Goal: Task Accomplishment & Management: Manage account settings

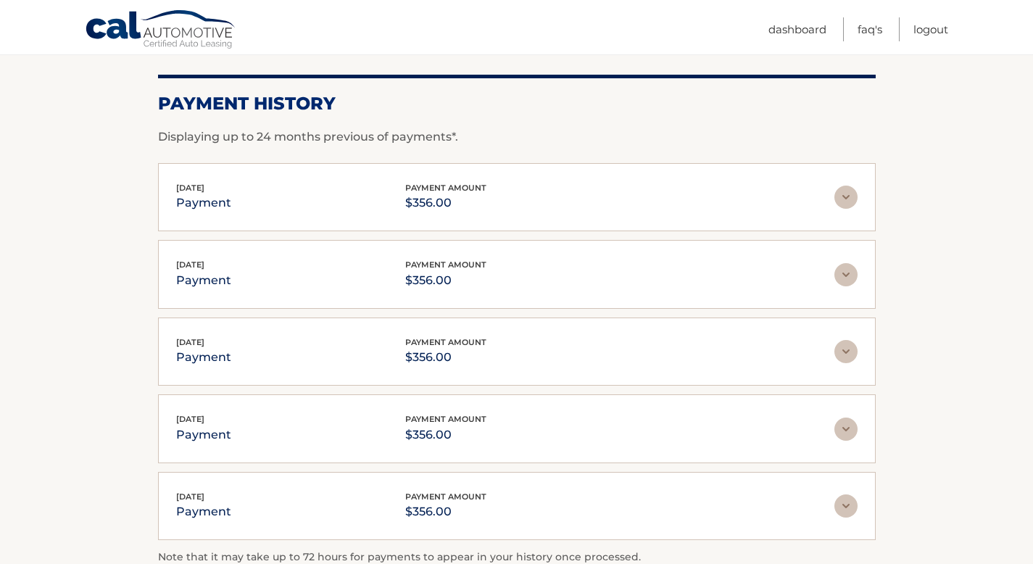
scroll to position [194, 0]
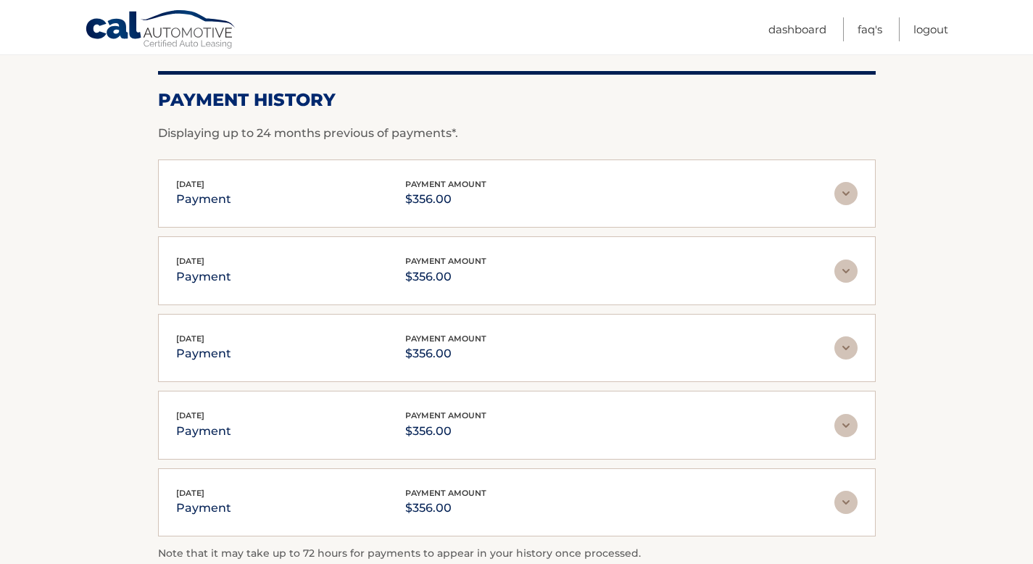
click at [847, 267] on img at bounding box center [845, 271] width 23 height 23
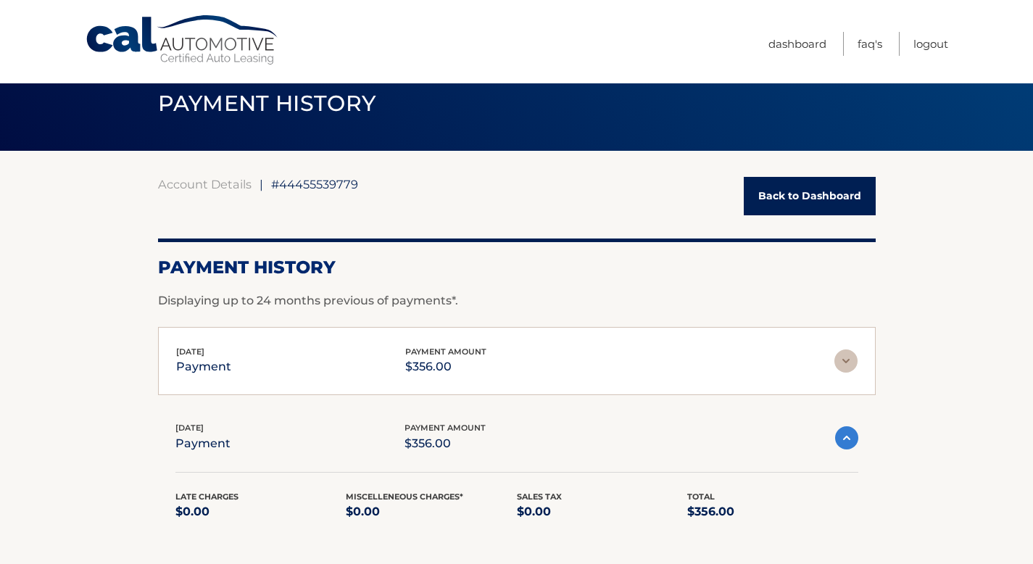
scroll to position [25, 0]
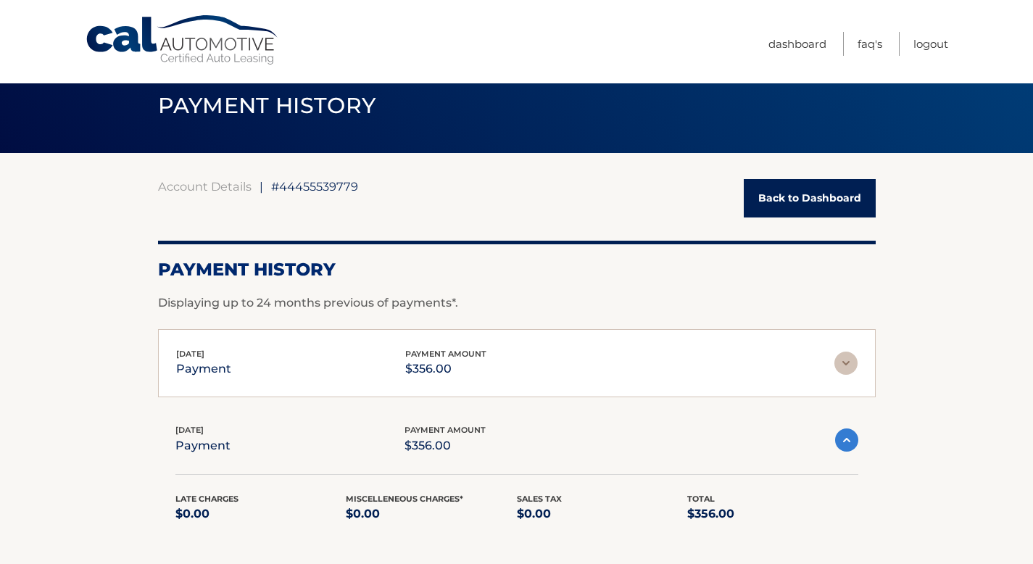
click at [815, 203] on link "Back to Dashboard" at bounding box center [810, 198] width 132 height 38
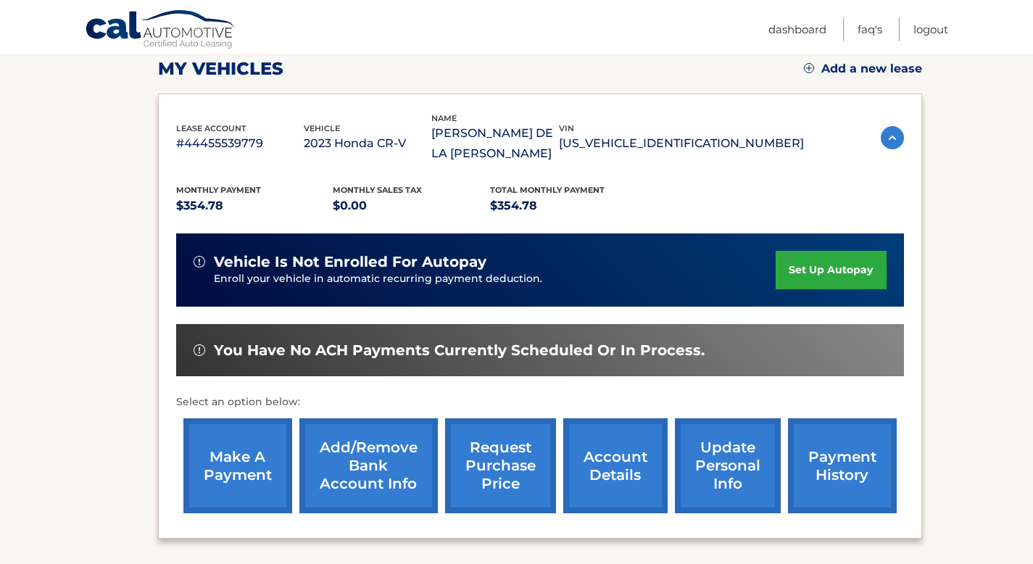
scroll to position [207, 0]
click at [597, 441] on link "account details" at bounding box center [615, 465] width 104 height 95
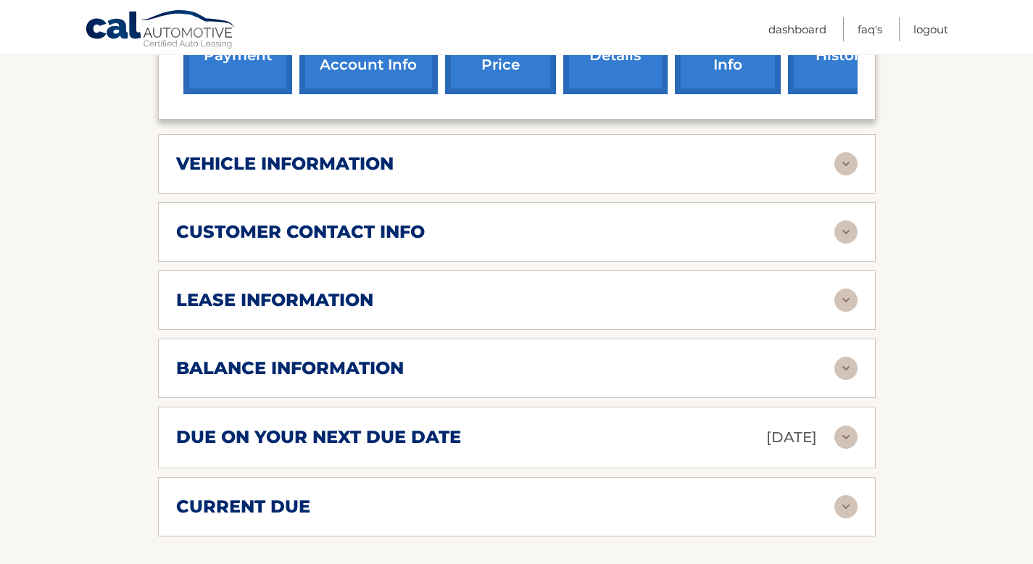
scroll to position [676, 0]
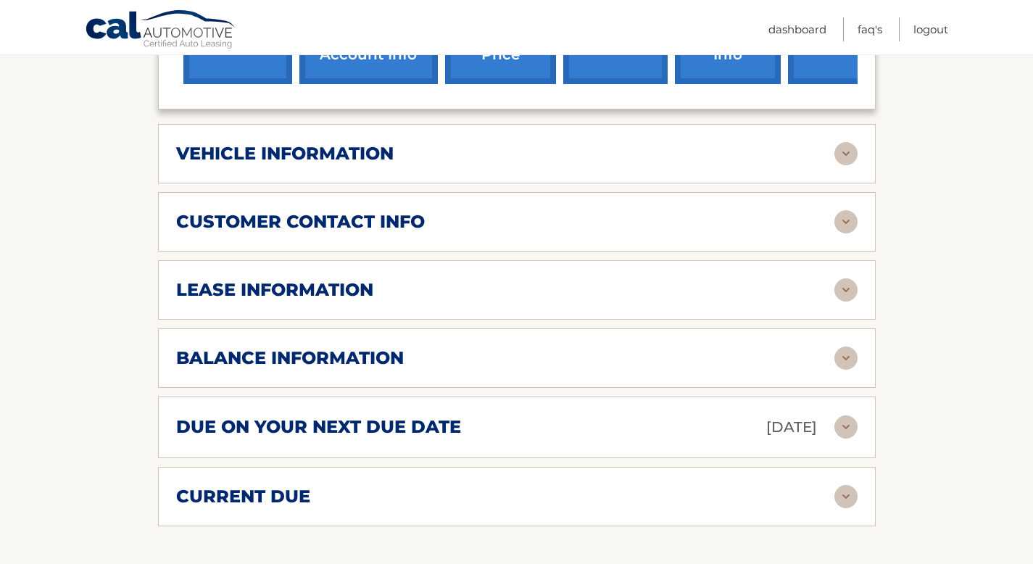
click at [844, 415] on img at bounding box center [845, 426] width 23 height 23
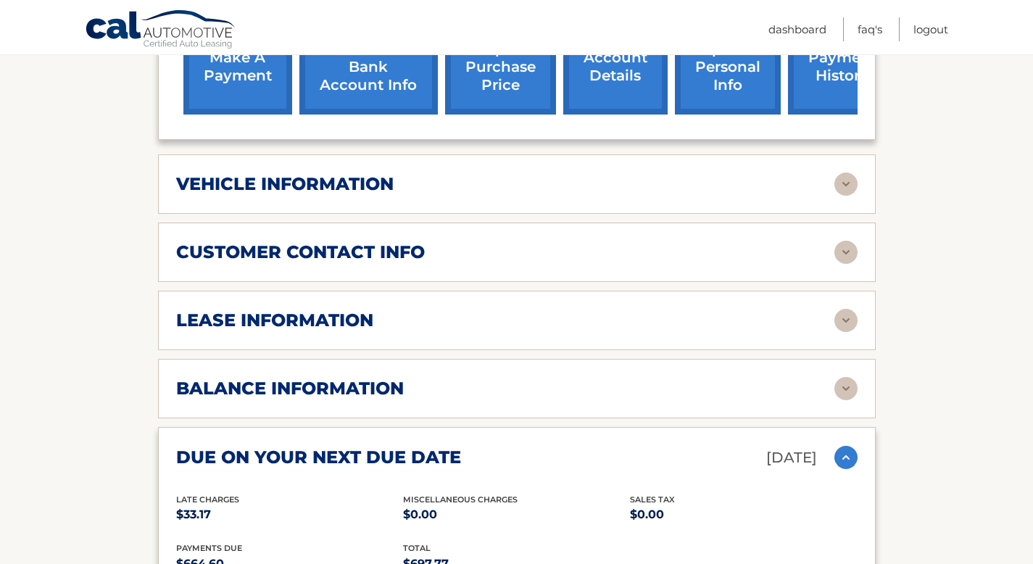
scroll to position [635, 0]
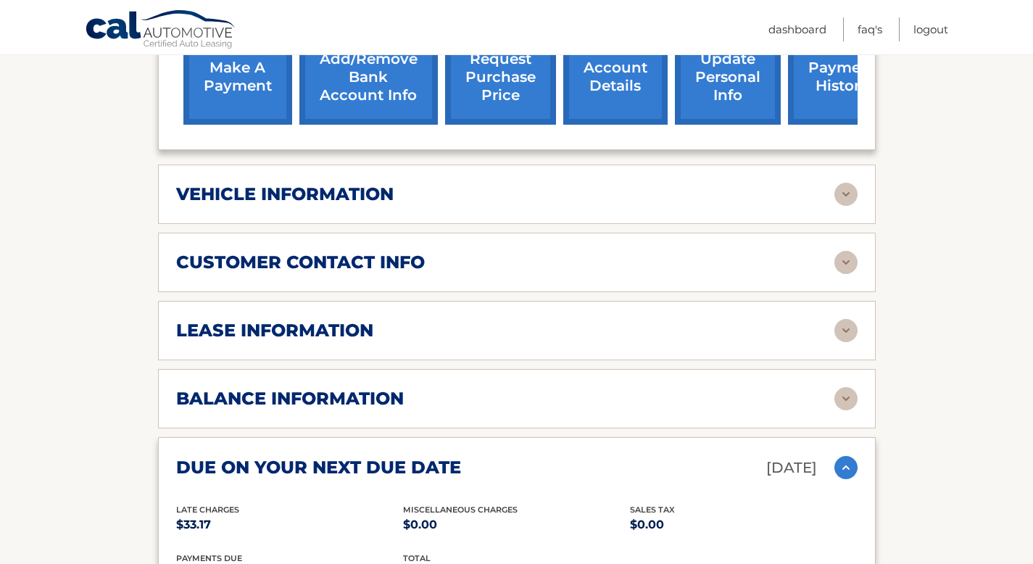
click at [841, 387] on img at bounding box center [845, 398] width 23 height 23
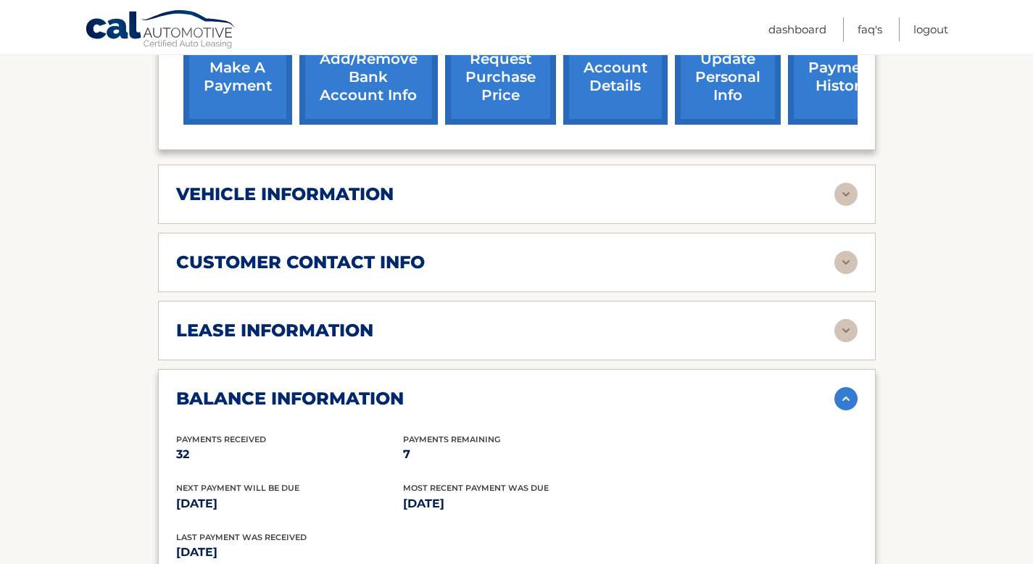
click at [849, 319] on img at bounding box center [845, 330] width 23 height 23
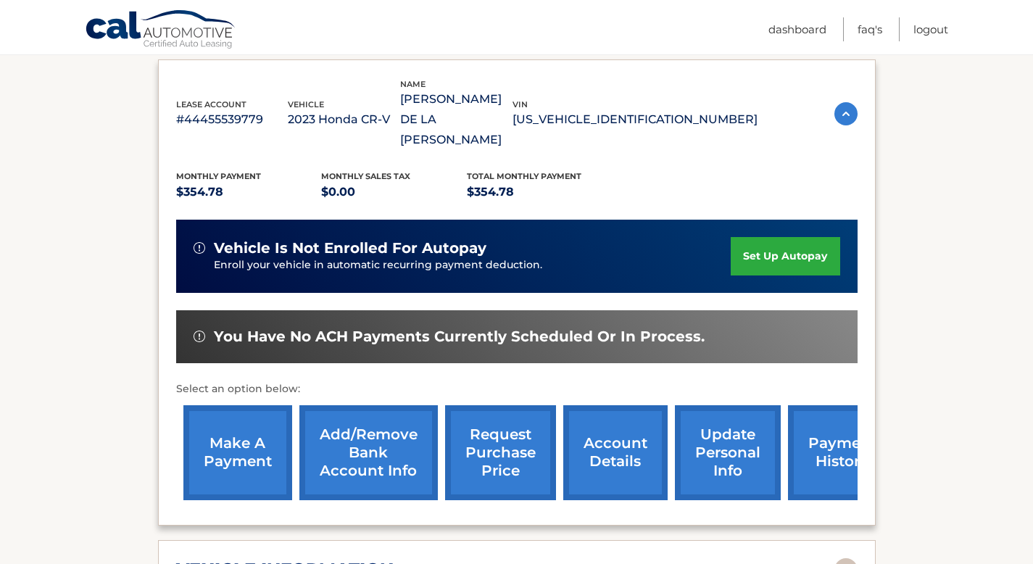
scroll to position [270, 0]
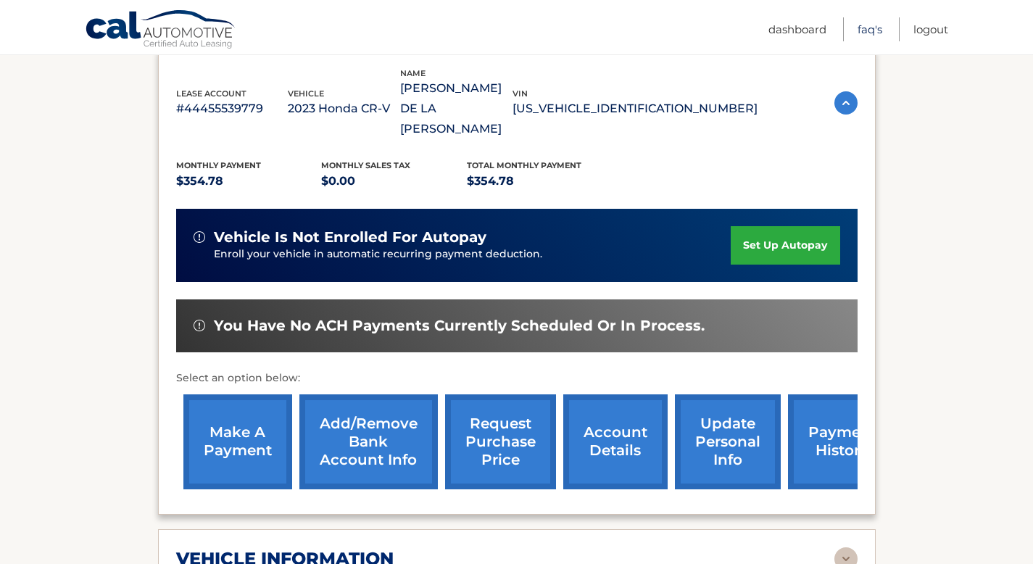
click at [880, 23] on link "FAQ's" at bounding box center [870, 29] width 25 height 24
